Goal: Information Seeking & Learning: Compare options

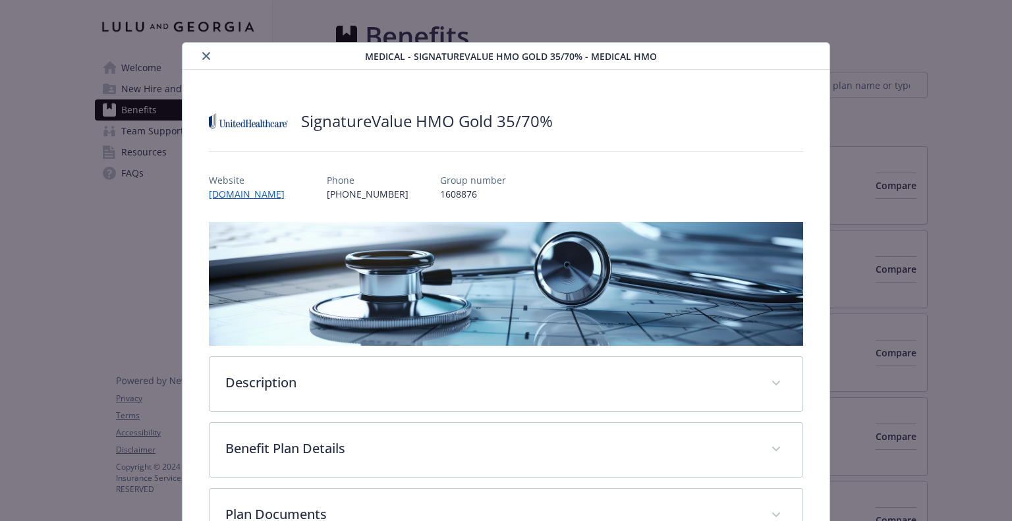
scroll to position [40, 0]
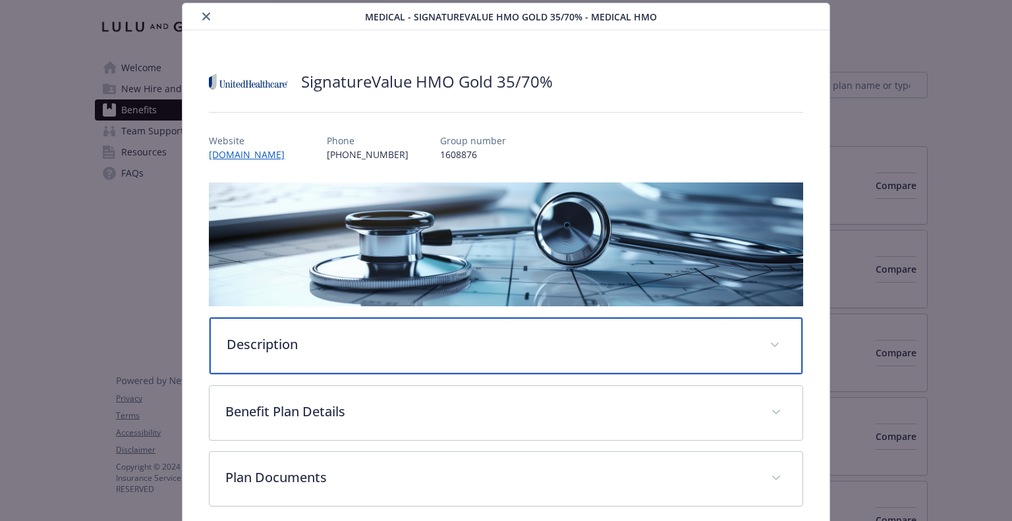
click at [501, 347] on p "Description" at bounding box center [490, 345] width 526 height 20
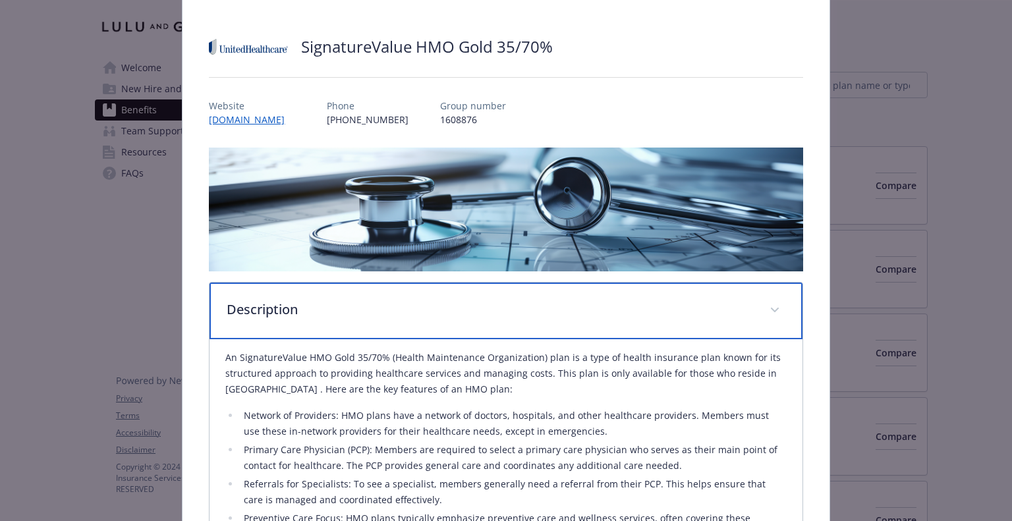
scroll to position [0, 0]
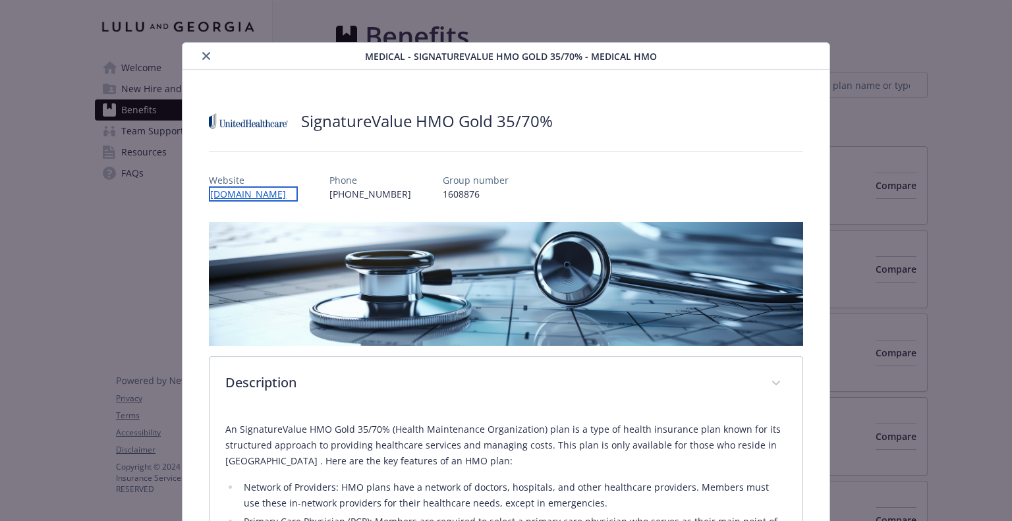
click at [238, 196] on link "[DOMAIN_NAME]" at bounding box center [253, 193] width 89 height 15
click at [206, 56] on icon "close" at bounding box center [206, 56] width 8 height 8
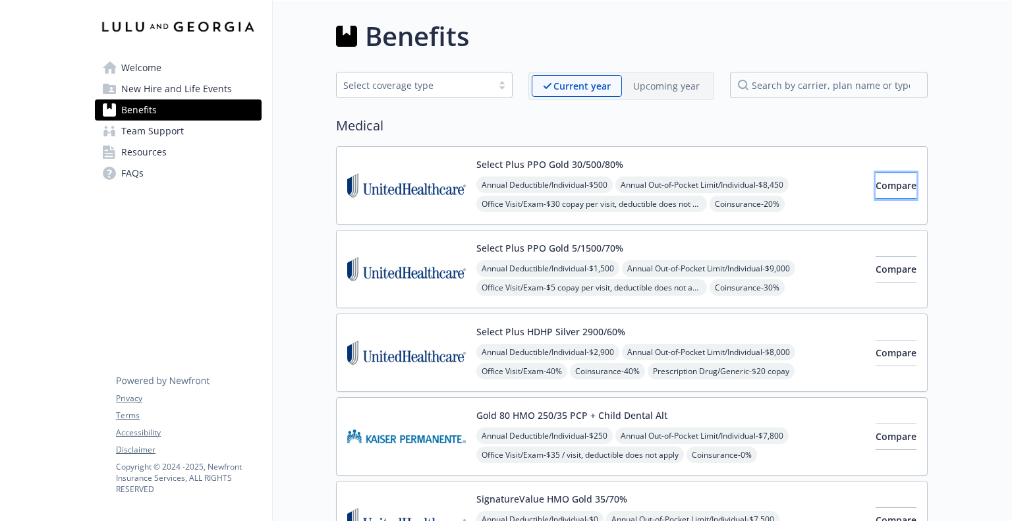
click at [897, 185] on button "Compare" at bounding box center [896, 186] width 41 height 26
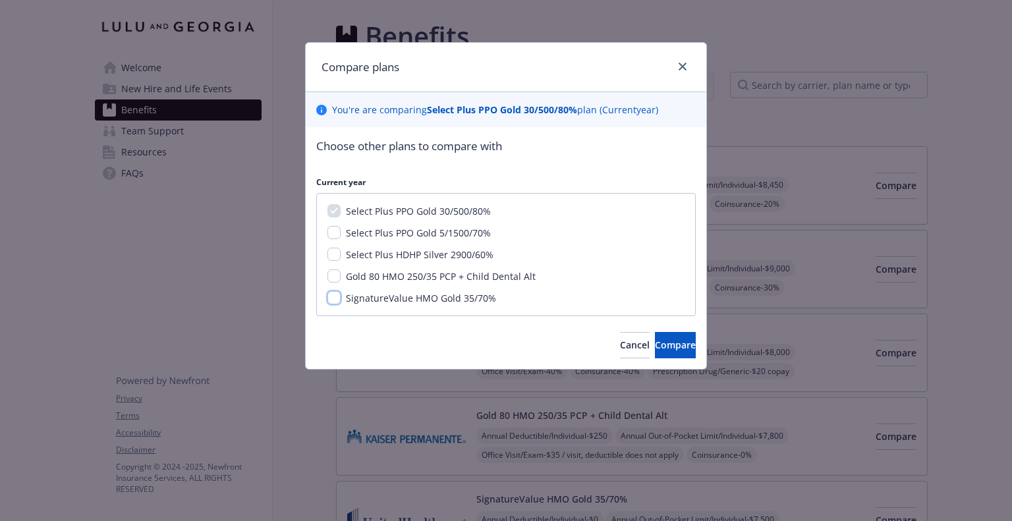
click at [334, 297] on input "SignatureValue HMO Gold 35/70%" at bounding box center [333, 297] width 13 height 13
checkbox input "true"
click at [656, 343] on span "Compare" at bounding box center [675, 345] width 41 height 13
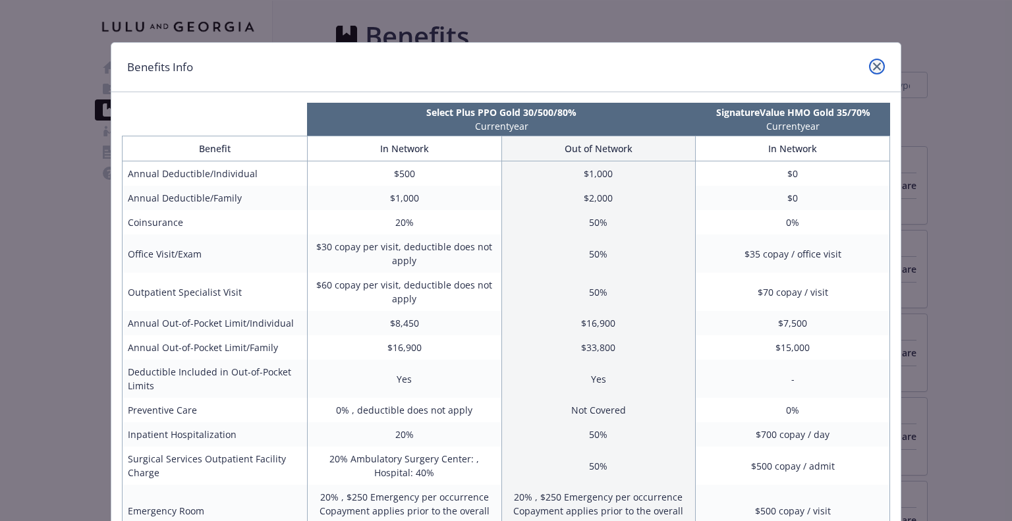
click at [873, 66] on icon "close" at bounding box center [877, 67] width 8 height 8
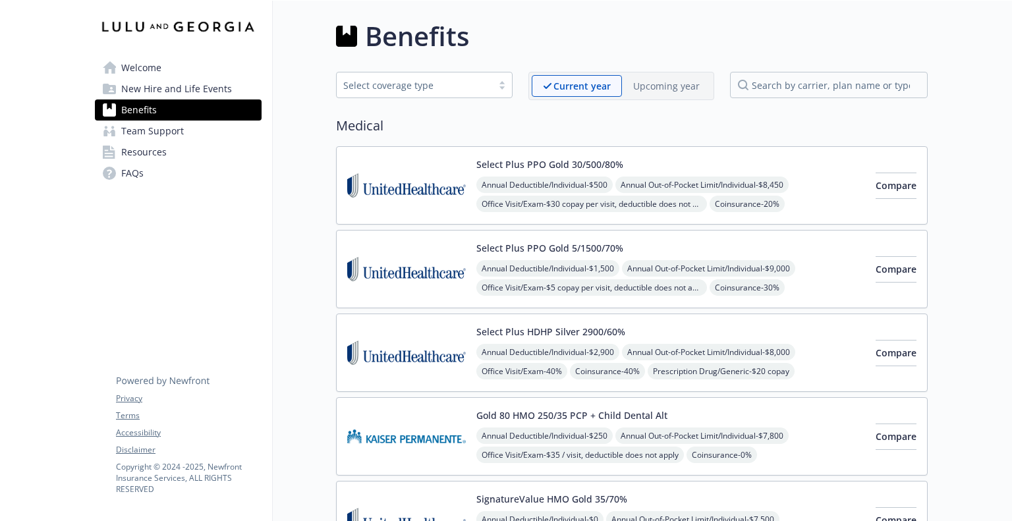
click at [804, 163] on div "Select Plus PPO Gold 30/500/80% Annual Deductible/Individual - $500 Annual Out-…" at bounding box center [670, 185] width 389 height 56
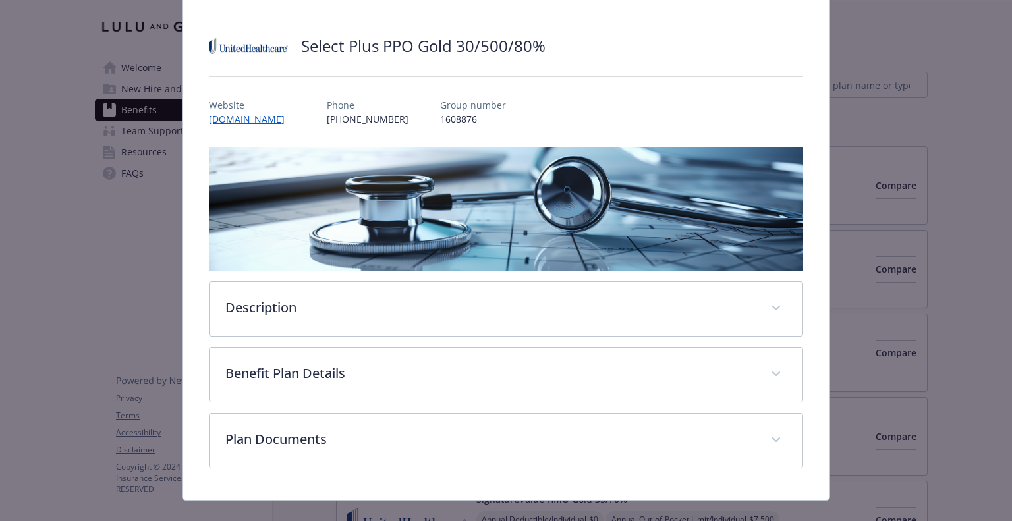
scroll to position [94, 0]
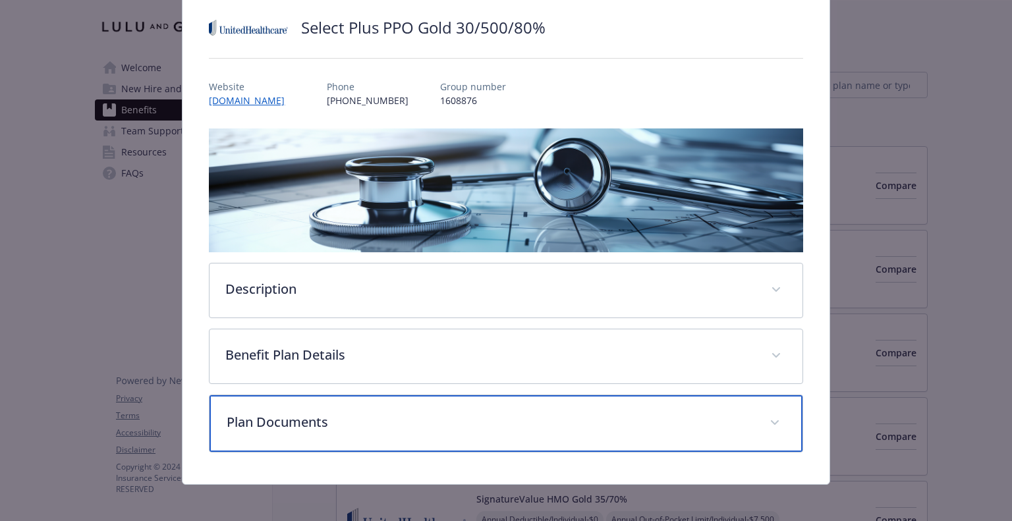
click at [773, 418] on span "details for plan Medical - Select Plus PPO Gold 30/500/80% - Medical PPO" at bounding box center [774, 422] width 21 height 21
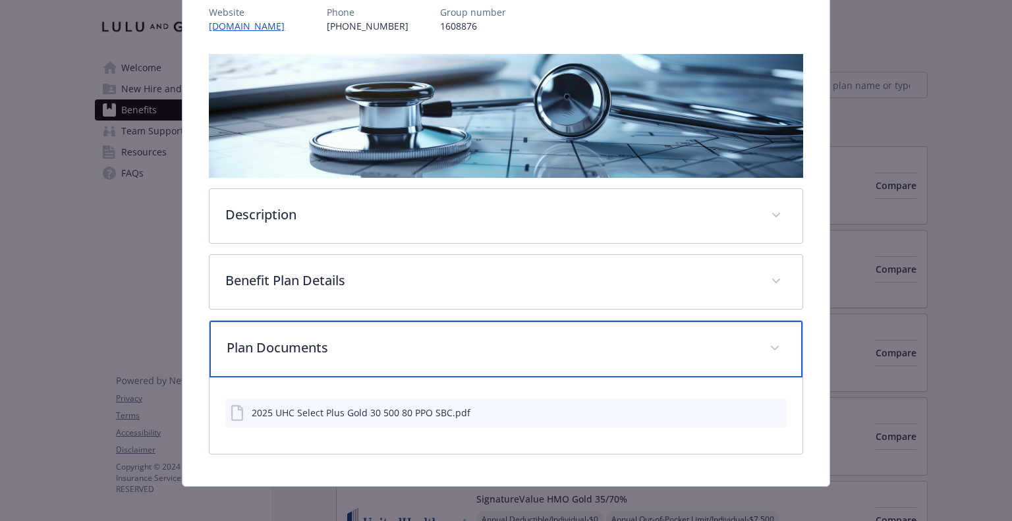
scroll to position [172, 0]
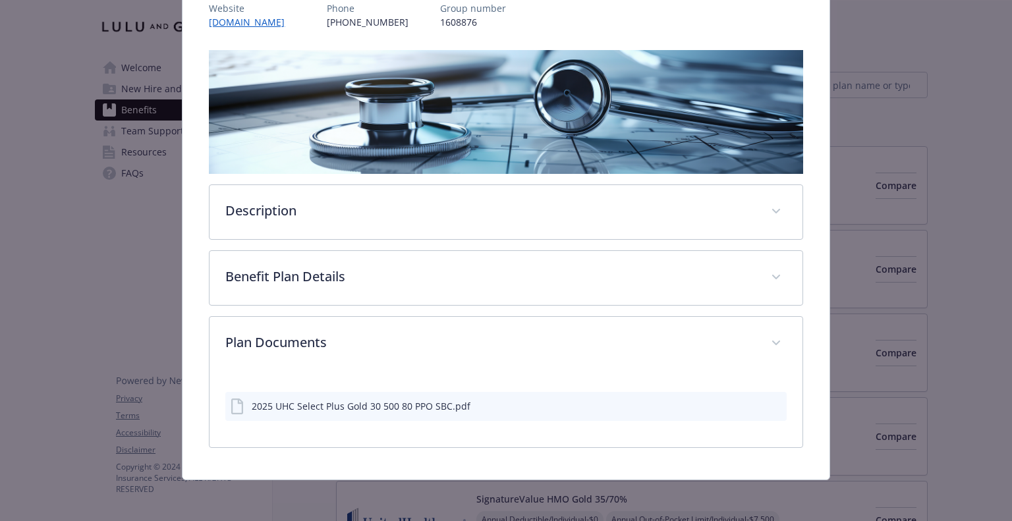
click at [768, 403] on icon "preview file" at bounding box center [774, 405] width 12 height 9
